Goal: Transaction & Acquisition: Purchase product/service

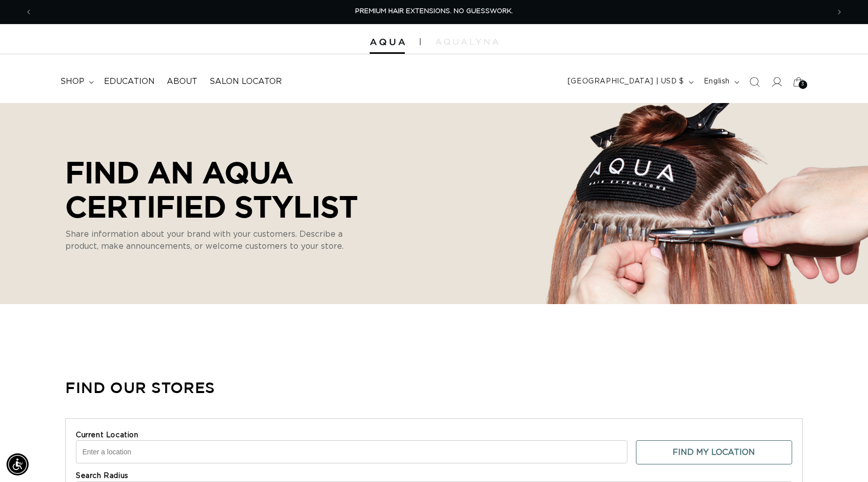
select select "m"
click at [89, 82] on icon at bounding box center [91, 82] width 5 height 3
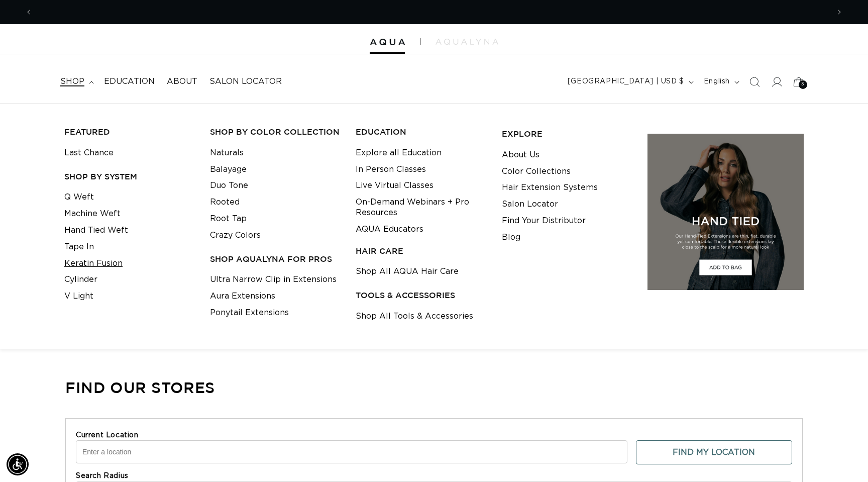
scroll to position [0, 797]
click at [85, 297] on link "V Light" at bounding box center [78, 296] width 29 height 17
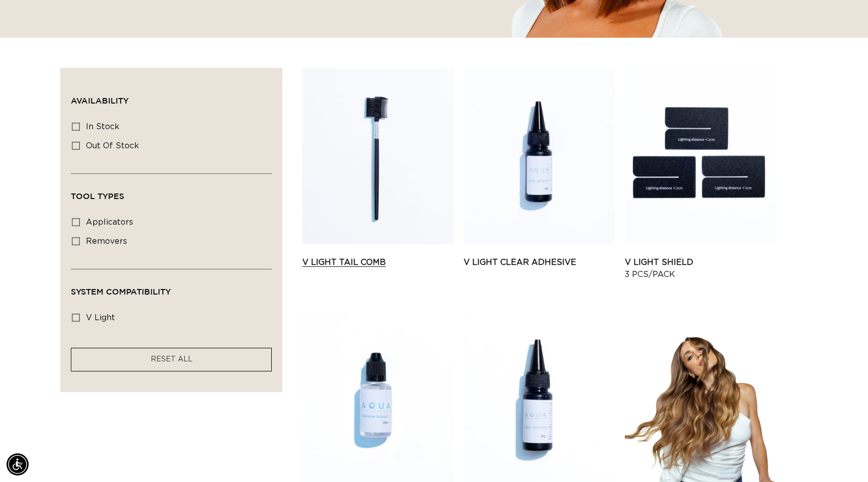
scroll to position [287, 0]
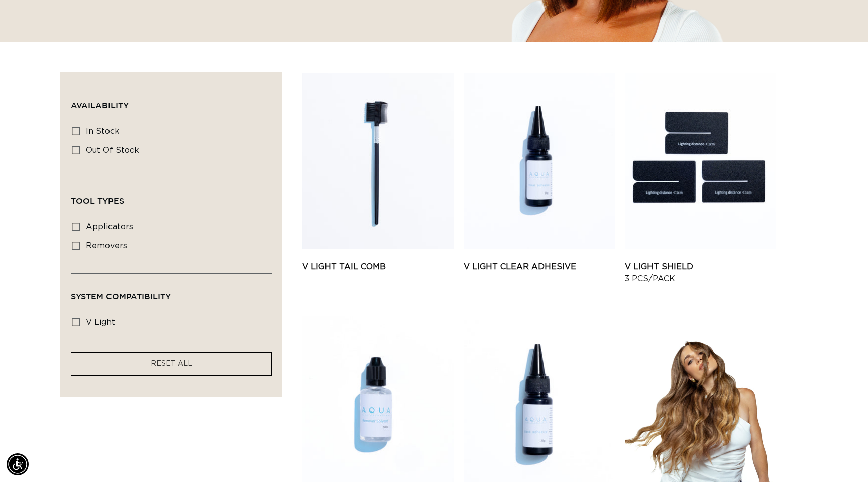
click at [383, 261] on link "V Light Tail Comb" at bounding box center [378, 267] width 151 height 12
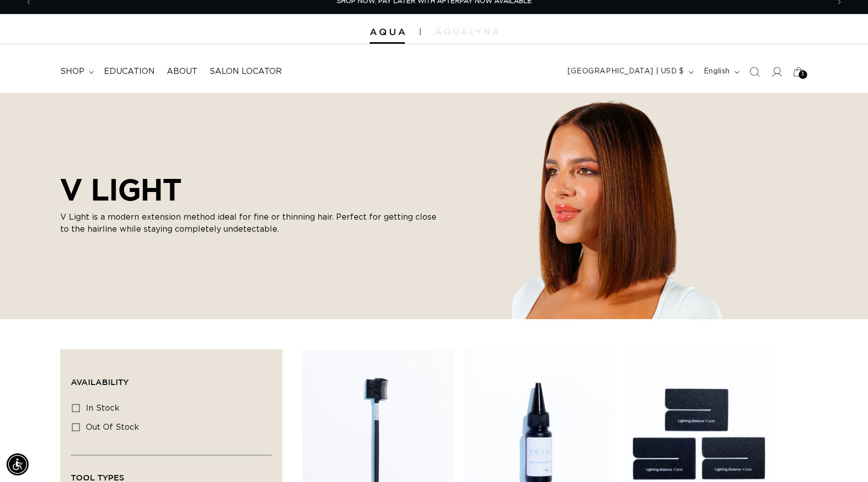
scroll to position [9, 0]
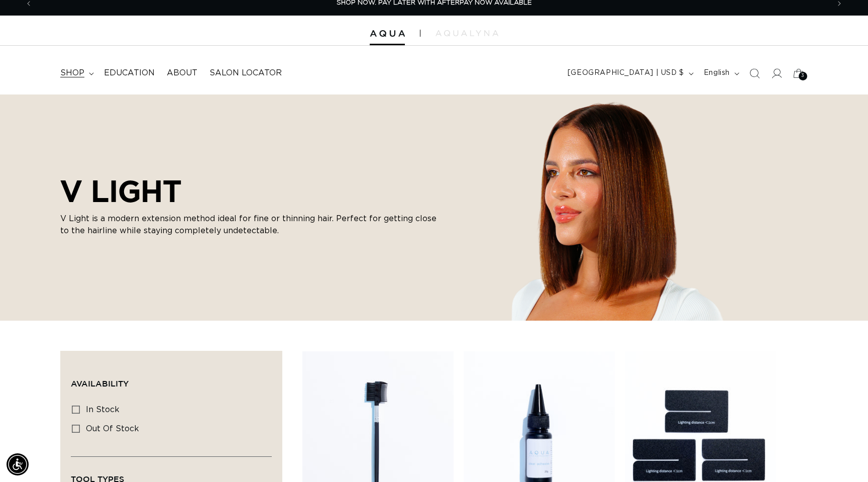
click at [86, 72] on summary "shop" at bounding box center [76, 73] width 44 height 23
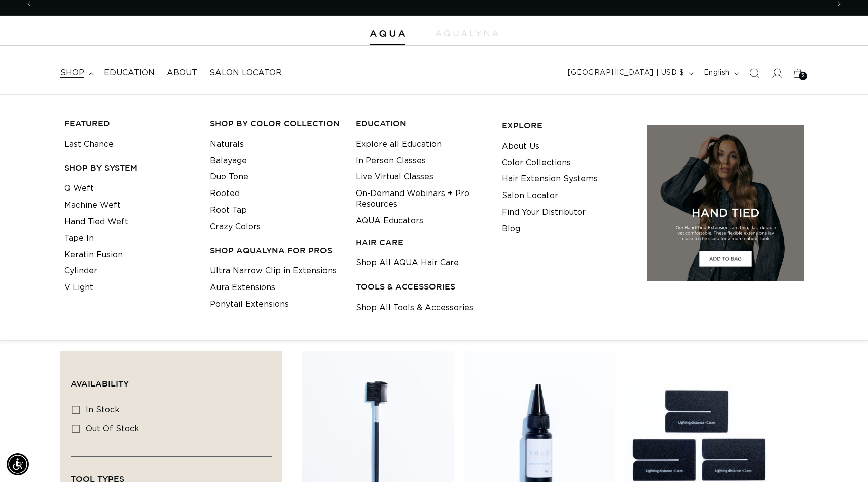
scroll to position [0, 797]
click at [432, 312] on link "Shop All Tools & Accessories" at bounding box center [415, 308] width 118 height 17
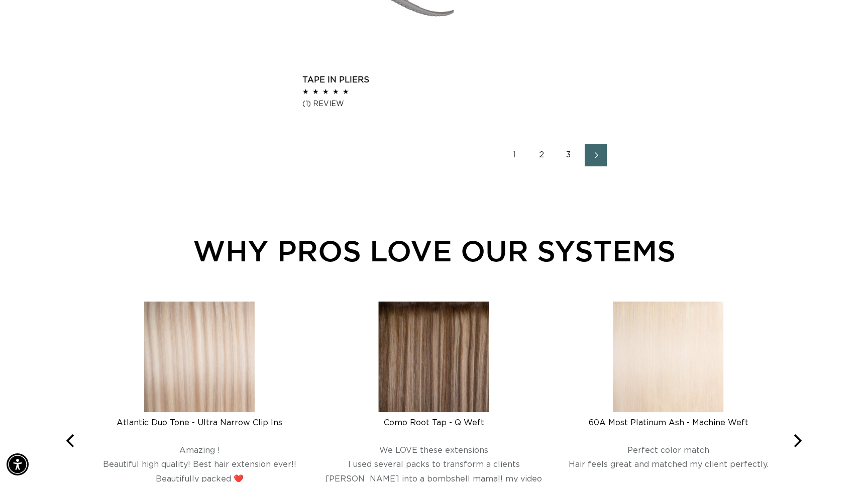
scroll to position [0, 1594]
click at [541, 152] on link "2" at bounding box center [542, 155] width 22 height 22
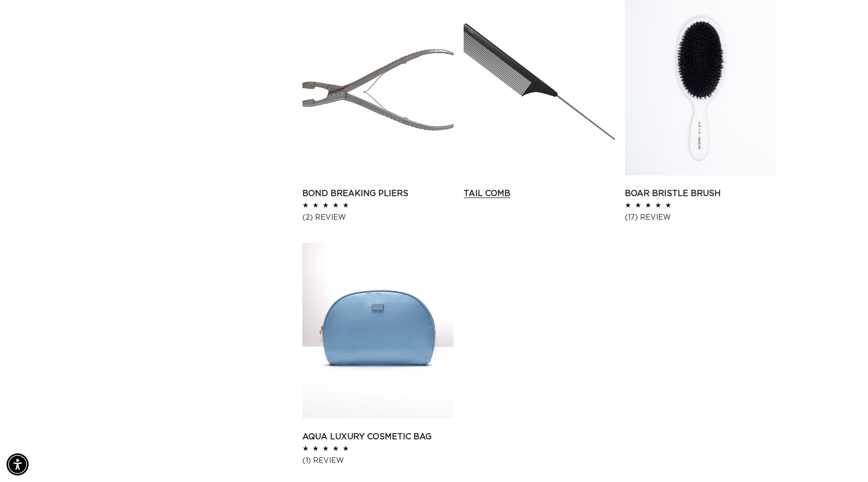
scroll to position [1385, 0]
click at [538, 187] on link "Tail Comb" at bounding box center [539, 193] width 151 height 12
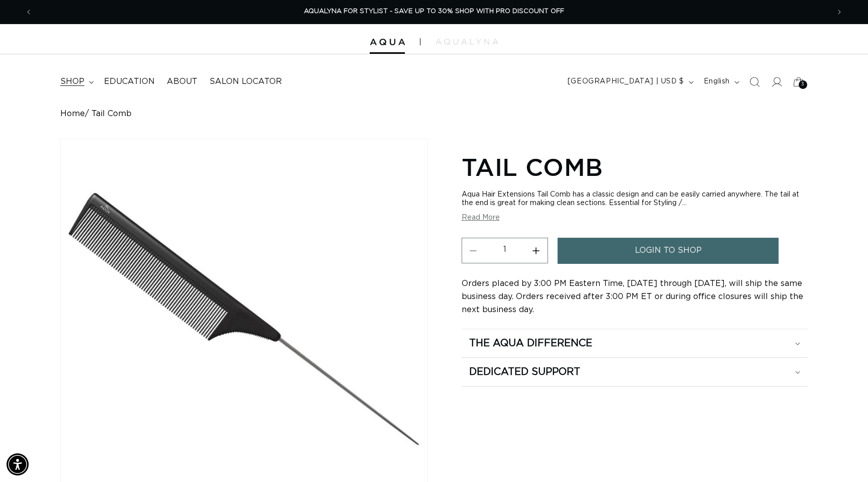
click at [81, 83] on span "shop" at bounding box center [72, 81] width 24 height 11
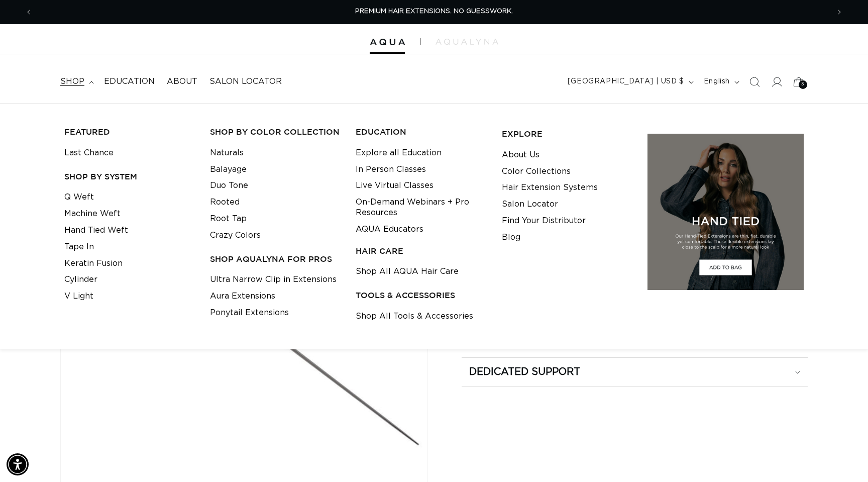
click at [384, 51] on div at bounding box center [434, 39] width 868 height 30
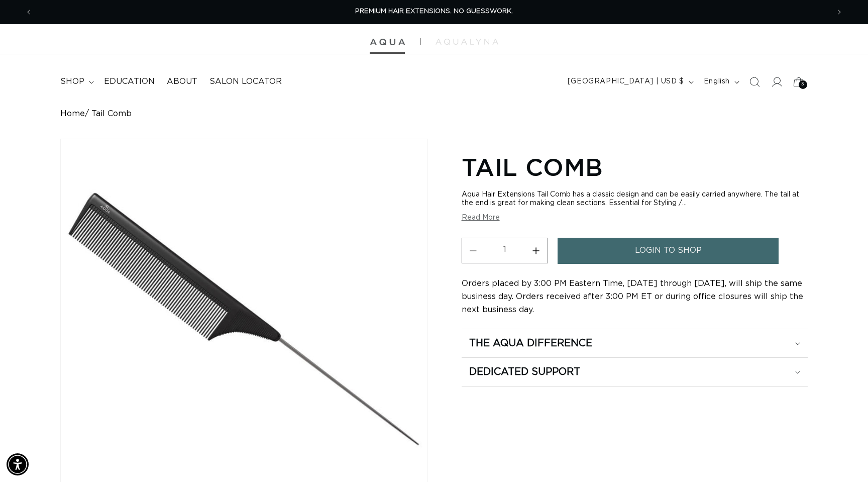
click at [384, 45] on img at bounding box center [387, 42] width 35 height 7
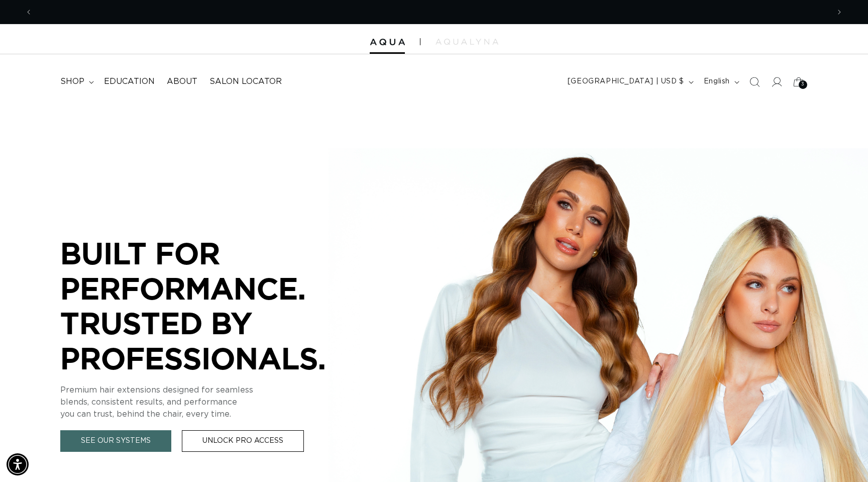
scroll to position [0, 797]
